Goal: Task Accomplishment & Management: Manage account settings

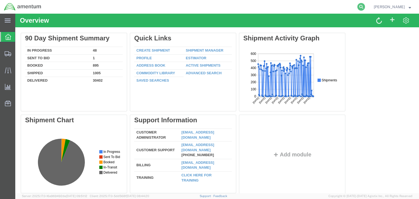
click at [365, 6] on icon at bounding box center [361, 7] width 8 height 8
click at [238, 4] on input "search" at bounding box center [274, 6] width 166 height 13
paste input "56527847"
type input "56527847"
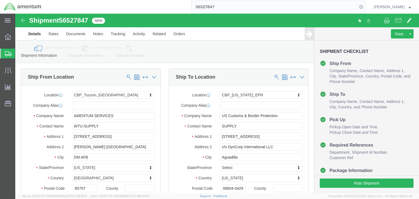
select select "49949"
select select "49933"
click icon
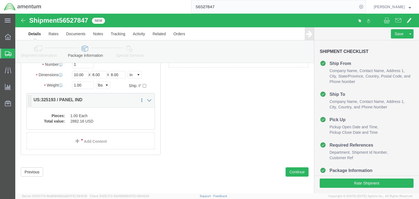
scroll to position [64, 0]
click dd "2882.16 USD"
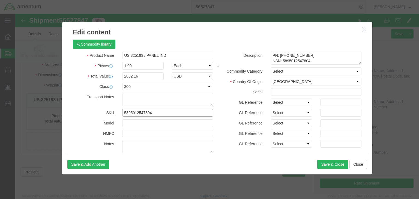
click input "5895012547804"
drag, startPoint x: 260, startPoint y: 40, endPoint x: 303, endPoint y: 41, distance: 42.5
click textarea "PN: [PHONE_NUMBER] NSN: 5895012547804 NOM: PANEL INDICATOR"
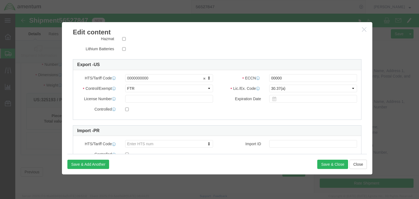
scroll to position [0, 0]
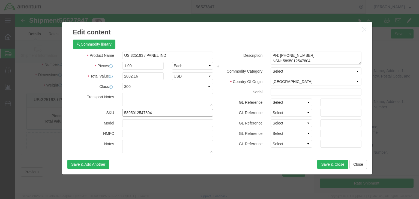
drag, startPoint x: 121, startPoint y: 97, endPoint x: 1, endPoint y: 80, distance: 121.1
click div "Edit content Commodity library Product Name US:325193 / PANEL IND Pieces 1.00 S…"
click input "US:325193 / PANEL IND"
click div "Commodity library"
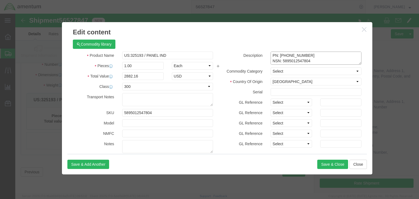
drag, startPoint x: 260, startPoint y: 41, endPoint x: 302, endPoint y: 44, distance: 42.1
click textarea "PN: [PHONE_NUMBER] NSN: 5895012547804 NOM: PANEL INDICATOR"
drag, startPoint x: 291, startPoint y: 42, endPoint x: 260, endPoint y: 42, distance: 30.5
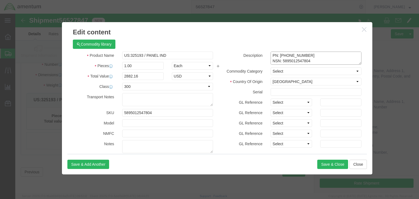
click textarea "PN: [PHONE_NUMBER] NSN: 5895012547804 NOM: PANEL INDICATOR"
click input "US:325193 / PANEL IND"
click label "Country Of Origin"
click input "US:325193 / PANEL IND"
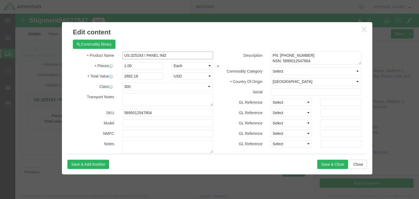
click input "US:325193 / PANEL IND"
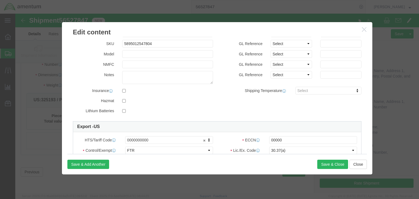
scroll to position [153, 0]
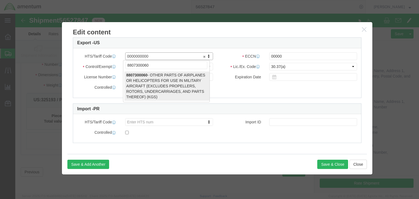
type input "8807300060"
select select "KGS"
type input "8807300060"
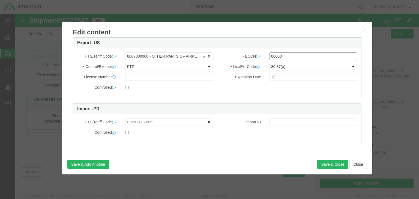
click input "00000"
type input "9A610.x"
click select "Select ATF BIS DEA EPA FDA FTR ITAR OFAC Other (OPA)"
select select "BIS"
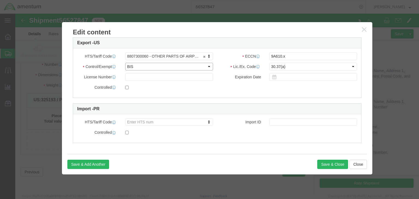
click select "Select ATF BIS DEA EPA FDA FTR ITAR OFAC Other (OPA)"
click select "Select AGR-Agricultural APP-Computers APR-Additional Permissive Exports AVS-Air…"
select select "NLR"
click select "Select AGR-Agricultural APP-Computers APR-Additional Permissive Exports AVS-Air…"
click input "checkbox"
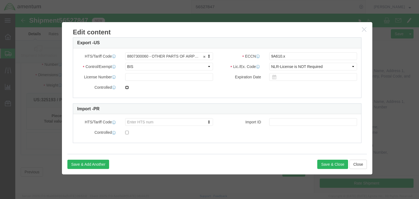
checkbox input "true"
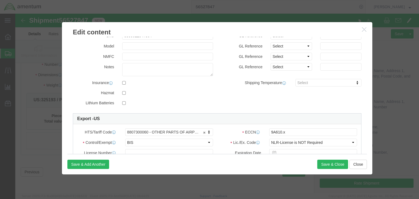
scroll to position [0, 0]
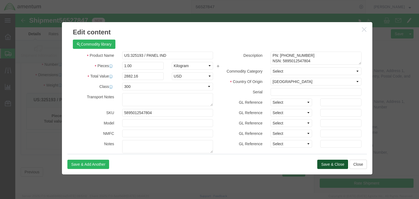
click button "Save & Close"
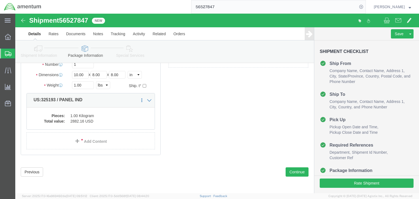
click icon
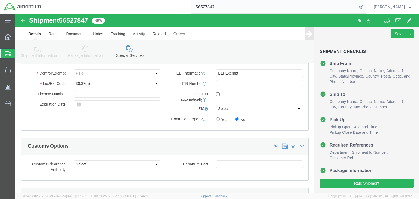
scroll to position [401, 0]
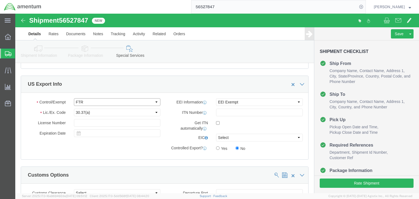
click select "Select ATF BIS DEA EPA FDA FTR ITAR OFAC Other (OPA)"
select select "BIS"
click select "Select ATF BIS DEA EPA FDA FTR ITAR OFAC Other (OPA)"
click select "Select AGR-Agricultural APP-Computers APR-Additional Permissive Exports AVS-Air…"
select select "NLR"
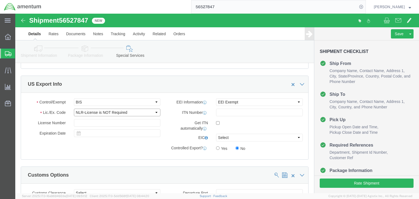
click select "Select AGR-Agricultural APP-Computers APR-Additional Permissive Exports AVS-Air…"
click input "Yes"
radio input "true"
click select "Select AES-Direct EEI Carrier File EEI EEI Exempt"
select select "AESD"
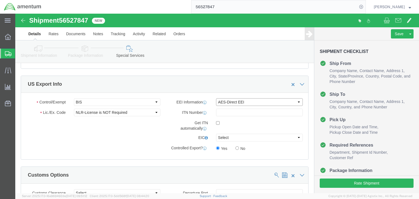
click select "Select AES-Direct EEI Carrier File EEI EEI Exempt"
click icon
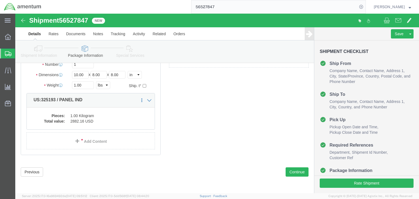
click icon
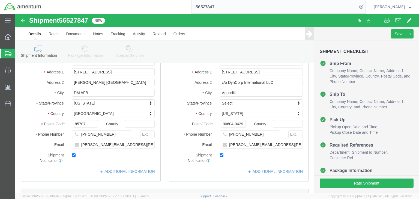
scroll to position [304, 0]
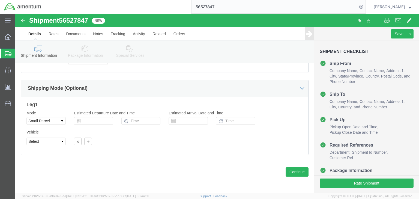
click icon
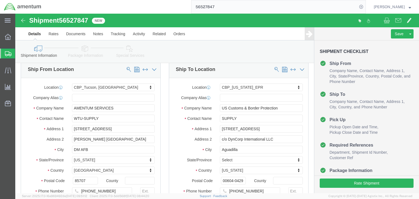
scroll to position [0, 0]
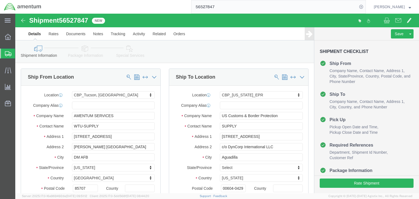
click at [19, 53] on span "Shipments" at bounding box center [17, 53] width 4 height 11
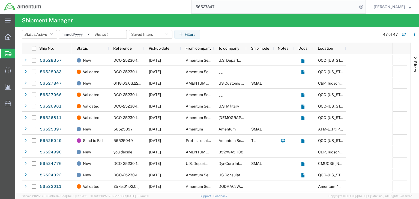
click at [221, 3] on input "56527847" at bounding box center [274, 6] width 166 height 13
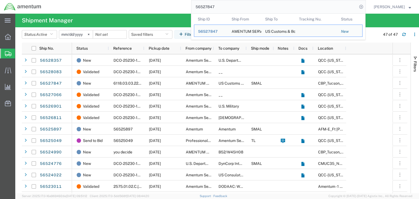
click at [221, 4] on input "56527847" at bounding box center [274, 6] width 166 height 13
paste input "835"
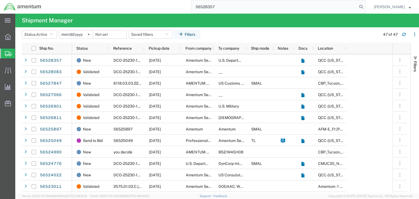
type input "56528357"
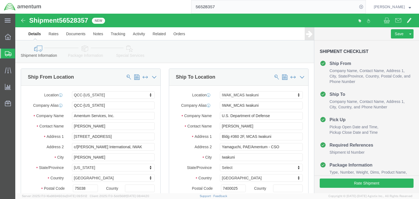
click icon
select select "42668"
select select "65691"
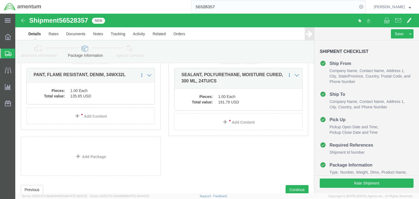
scroll to position [87, 0]
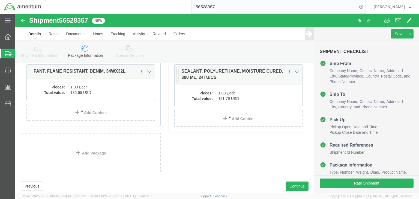
click dd "191.79 USD"
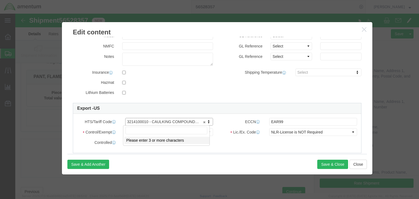
drag, startPoint x: 110, startPoint y: 107, endPoint x: 134, endPoint y: 107, distance: 24.3
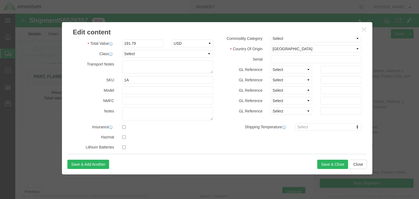
scroll to position [109, 0]
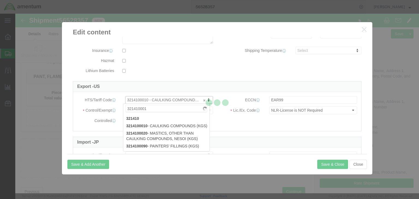
type input "3214100010"
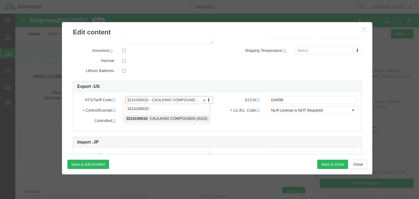
click input "3214100010"
type input "3214.10.0010"
drag, startPoint x: 72, startPoint y: 87, endPoint x: 59, endPoint y: 85, distance: 13.5
click body "Shipment 56528357 New Details Rates Documents Notes Tracking Activity Related O…"
click input "3214.10.0010"
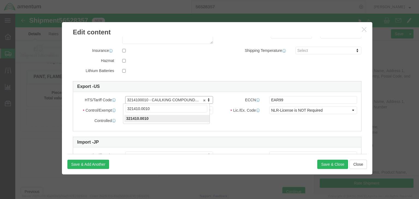
type input "3214100010"
select select "KGS"
paste input "3214.10.0010"
type input "3214.10.0010"
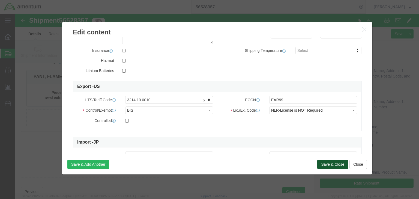
click button "Save & Close"
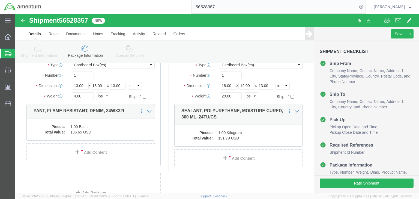
scroll to position [0, 0]
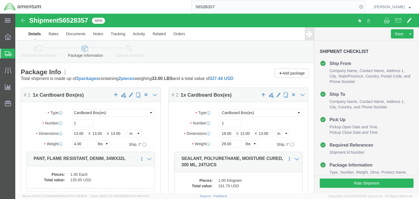
click icon
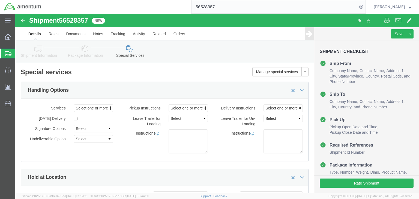
click icon
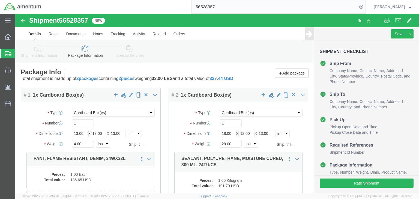
click icon
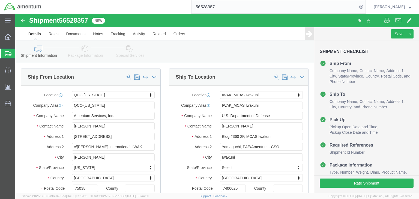
click icon
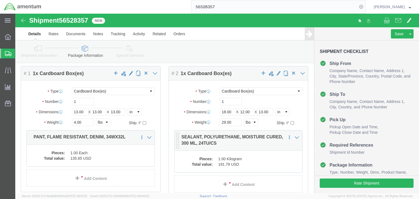
scroll to position [22, 0]
click dd "191.79 USD"
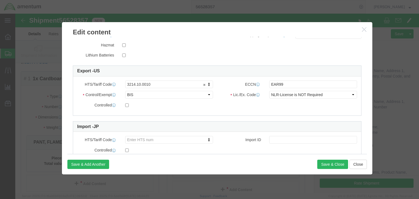
scroll to position [131, 0]
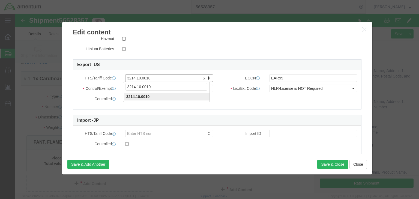
click input "3214.10.0010"
type input "3214100010"
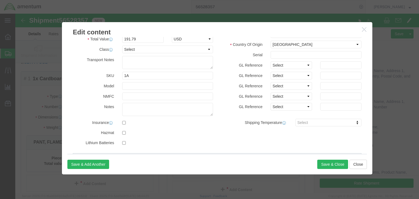
scroll to position [0, 0]
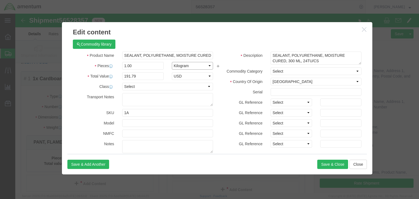
click select "Select Bag Barrels 100Board Feet Bottle Box Blister Pack Carats Can Capsule Car…"
click button "Save & Close"
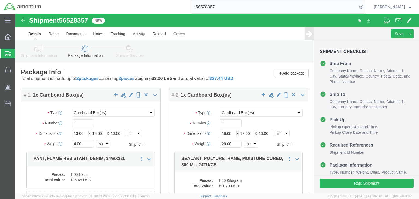
click icon
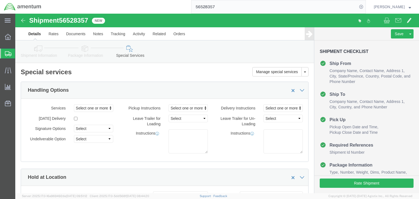
click icon
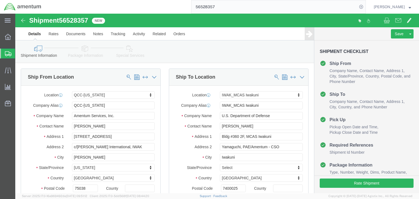
click at [19, 53] on span "Shipments" at bounding box center [17, 53] width 4 height 11
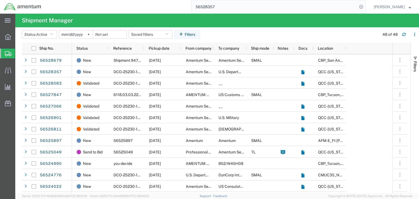
click at [251, 8] on input "56528357" at bounding box center [274, 6] width 166 height 13
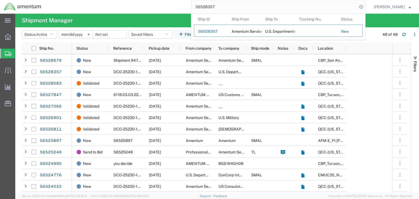
click at [253, 28] on div "Amentum Services, Inc." at bounding box center [244, 31] width 26 height 12
click at [217, 29] on span "56528357" at bounding box center [208, 31] width 20 height 4
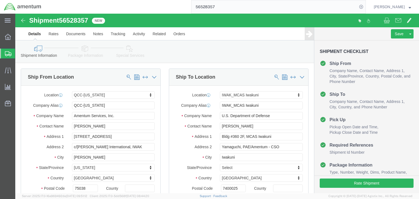
select select "42668"
select select "65691"
click at [19, 52] on span "Shipments" at bounding box center [17, 53] width 4 height 11
